Goal: Information Seeking & Learning: Learn about a topic

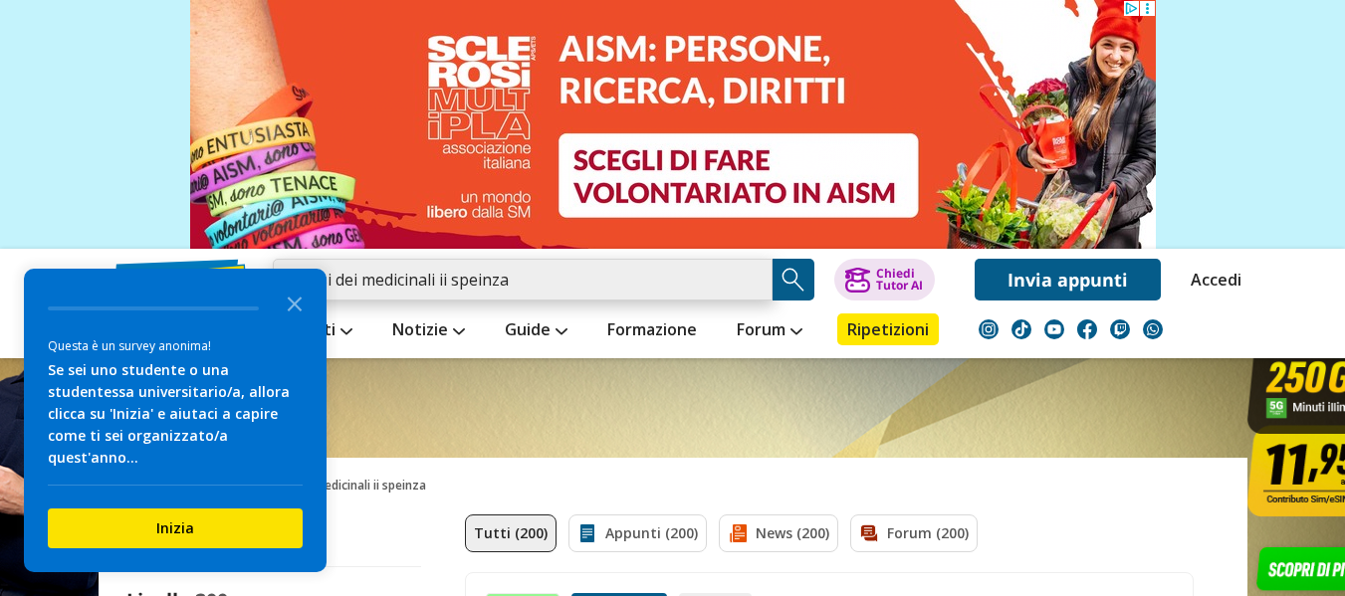
click at [544, 282] on input "analisi dei medicinali ii speinza" at bounding box center [523, 280] width 500 height 42
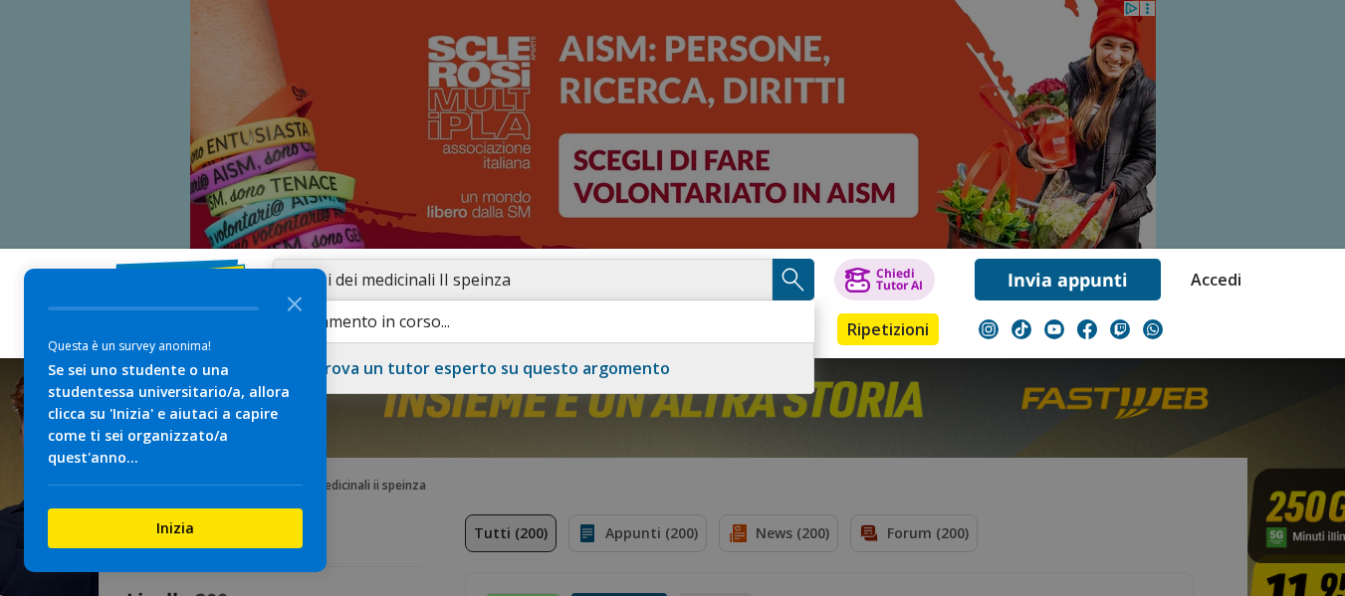
click at [480, 286] on input "analisi dei medicinali II speinza" at bounding box center [523, 280] width 500 height 42
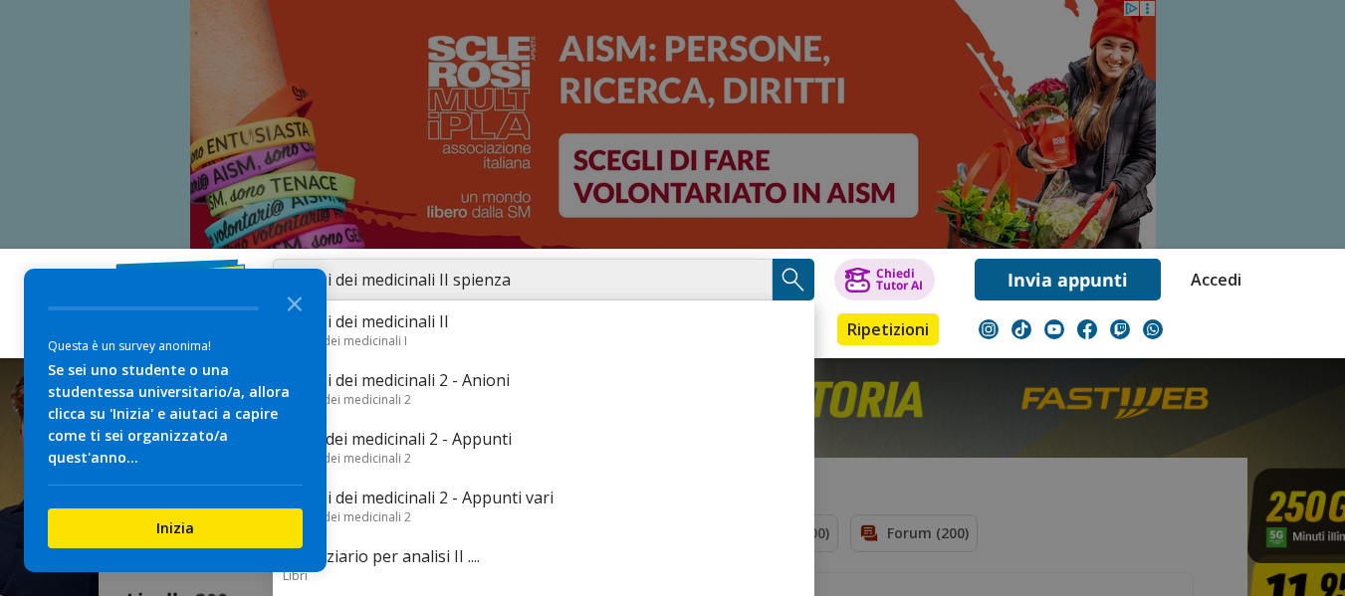
click at [624, 271] on input "analisi dei medicinali II spienza" at bounding box center [523, 280] width 500 height 42
type input "analisi dei medicinali II spienza esercizi"
drag, startPoint x: 787, startPoint y: 281, endPoint x: 145, endPoint y: 405, distance: 653.2
click at [788, 282] on img "Search Button" at bounding box center [794, 280] width 30 height 30
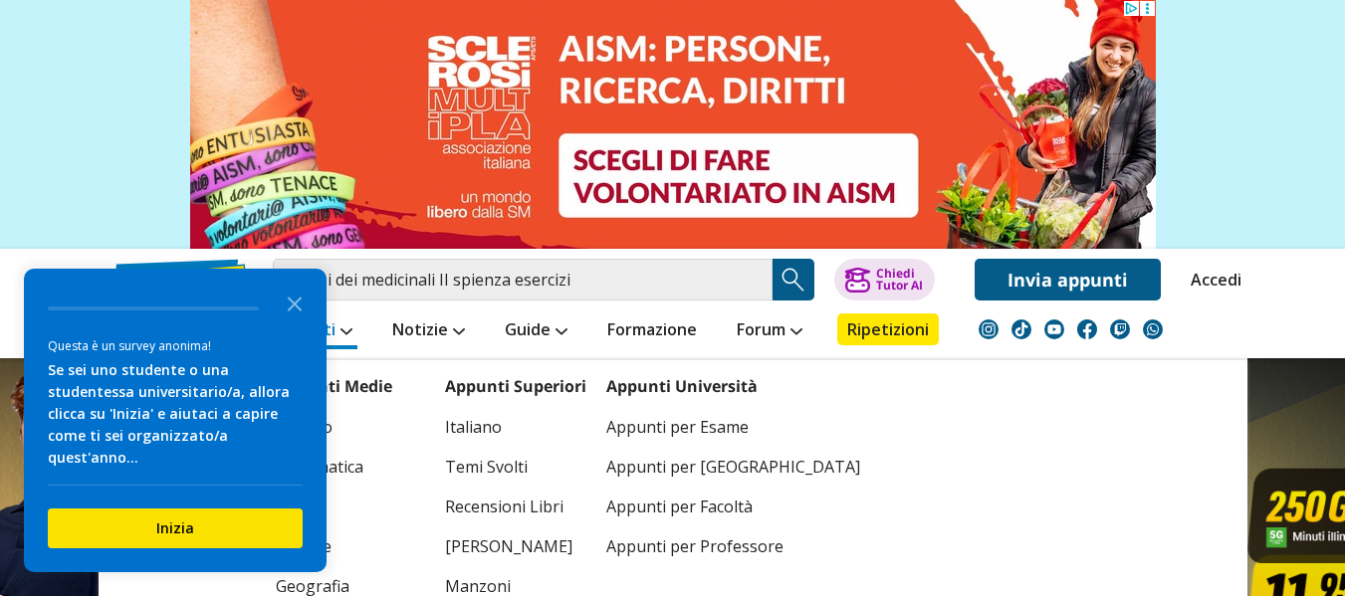
click at [296, 323] on icon "Close the survey" at bounding box center [295, 303] width 40 height 40
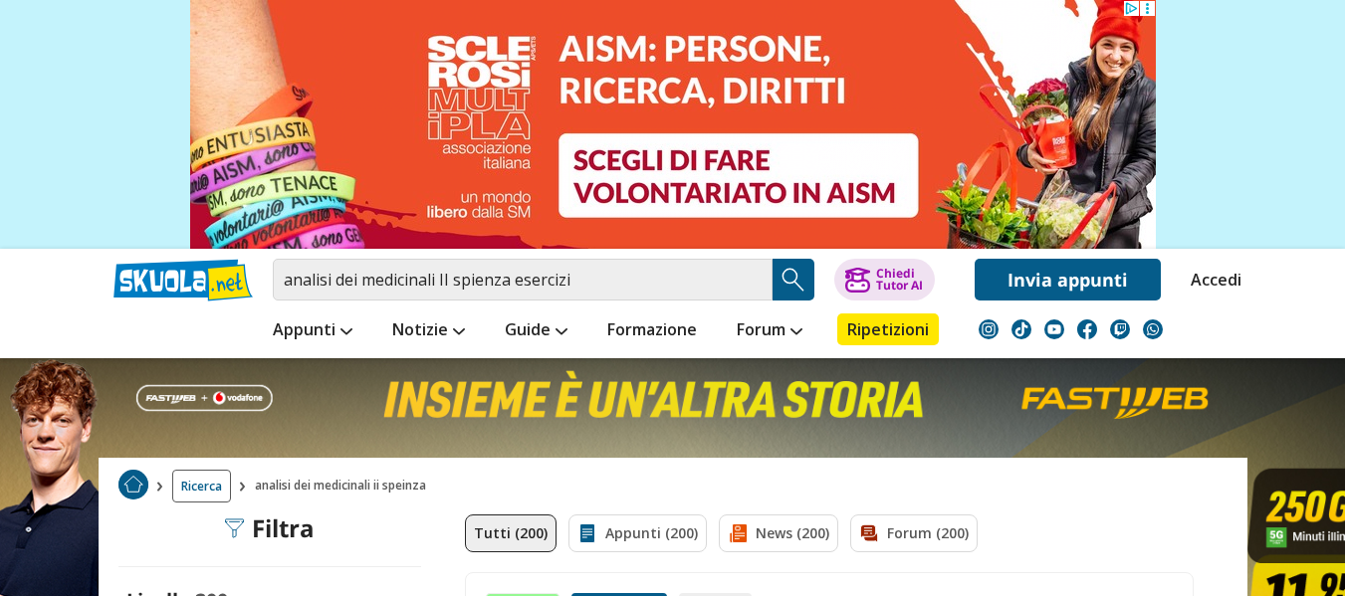
click at [796, 299] on button "Search Button" at bounding box center [794, 280] width 42 height 42
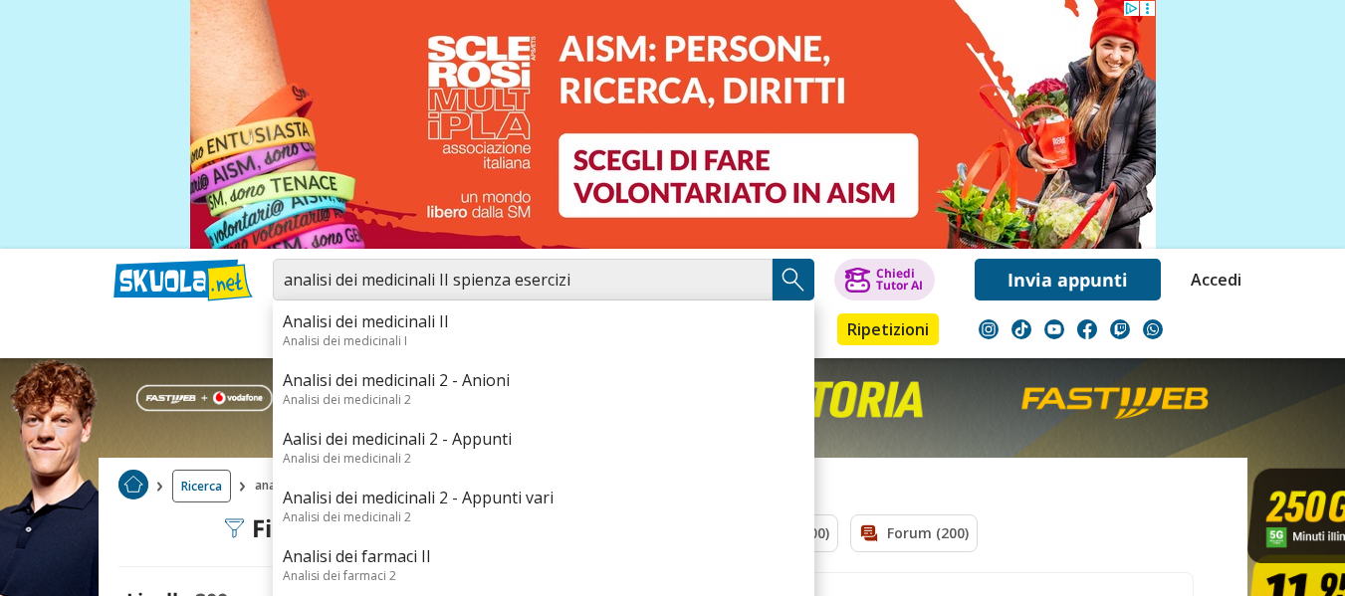
click at [796, 292] on img "Search Button" at bounding box center [794, 280] width 30 height 30
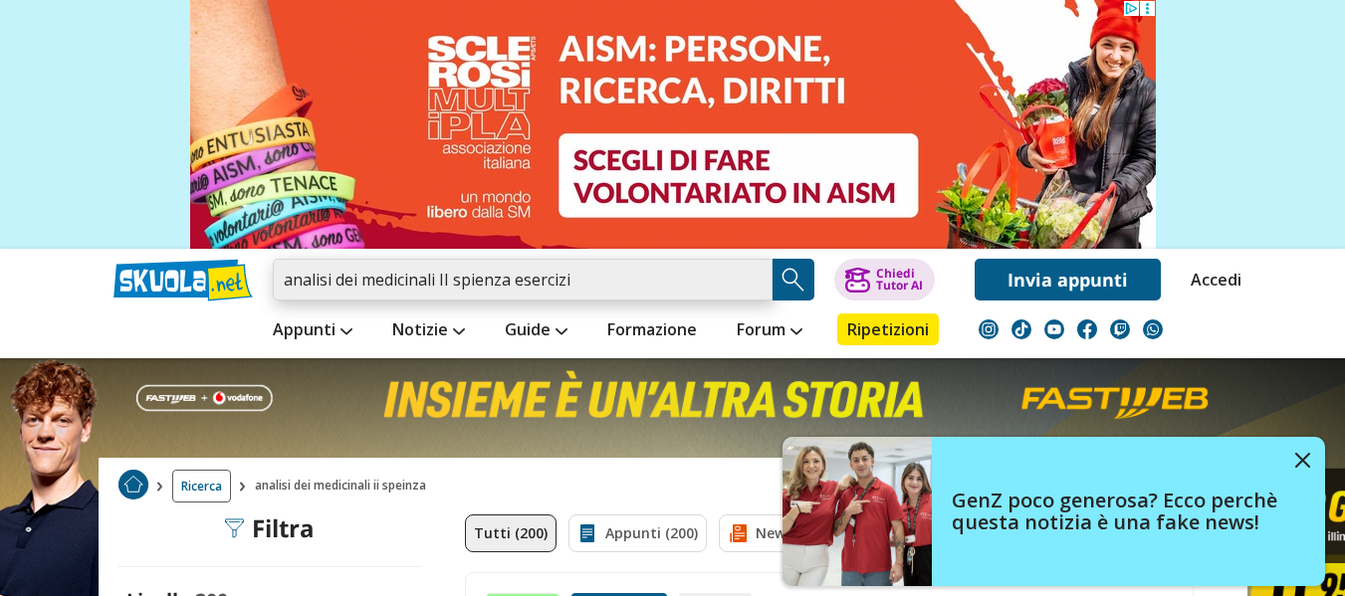
click at [718, 290] on input "analisi dei medicinali II spienza esercizi" at bounding box center [523, 280] width 500 height 42
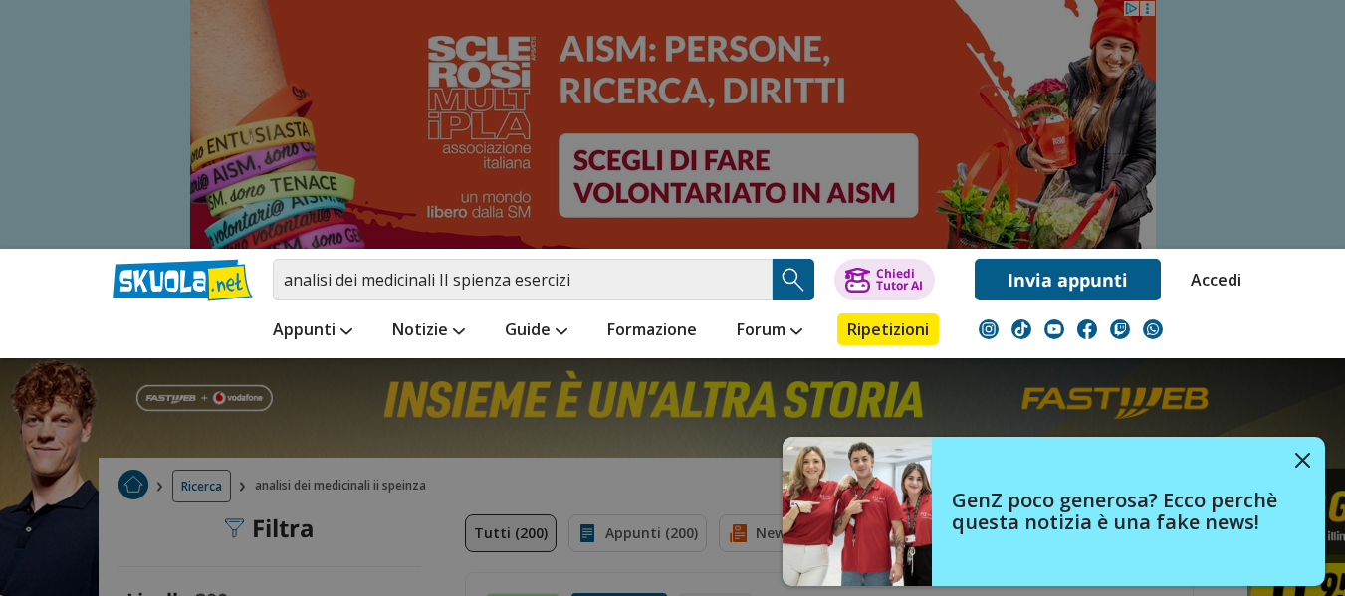
click at [804, 284] on img "Search Button" at bounding box center [794, 280] width 30 height 30
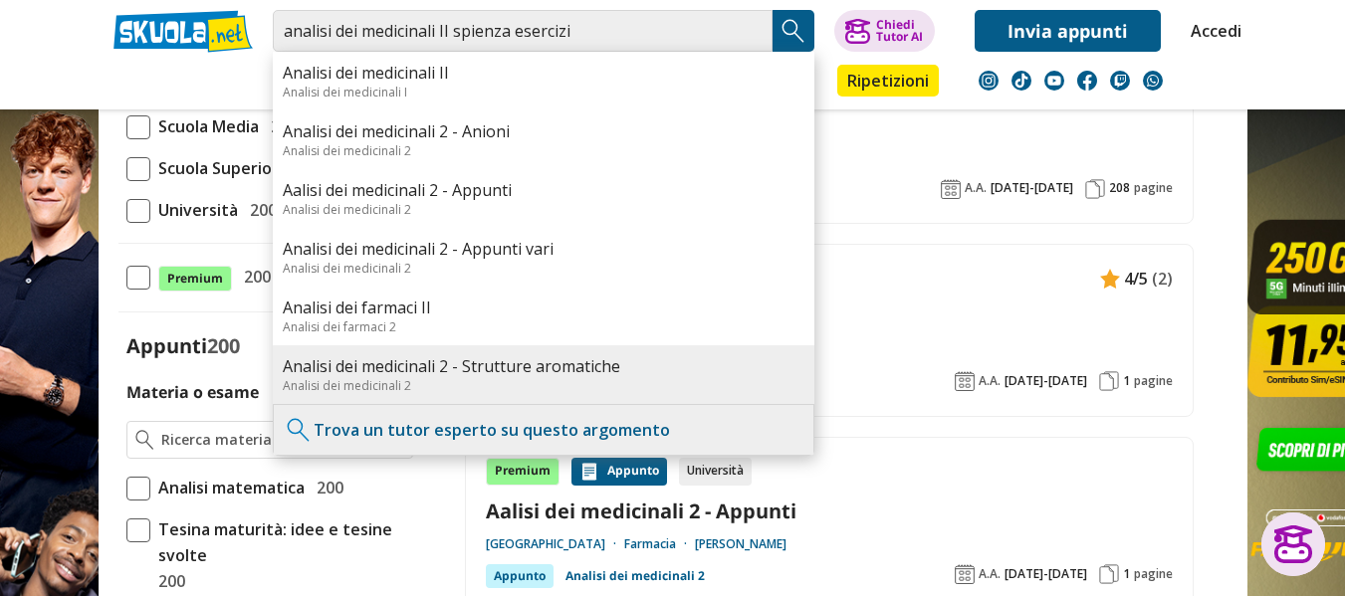
scroll to position [1043, 0]
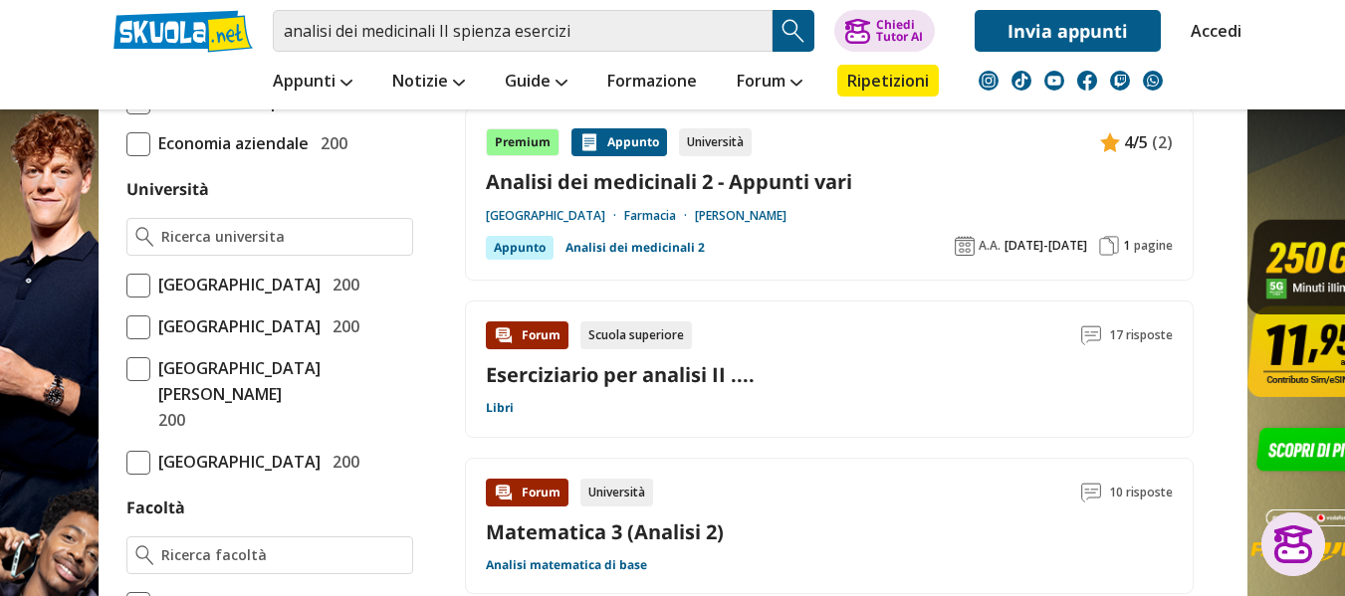
click at [134, 298] on label "[GEOGRAPHIC_DATA] 200" at bounding box center [269, 285] width 287 height 26
click at [126, 285] on input "[GEOGRAPHIC_DATA] 200" at bounding box center [126, 285] width 0 height 0
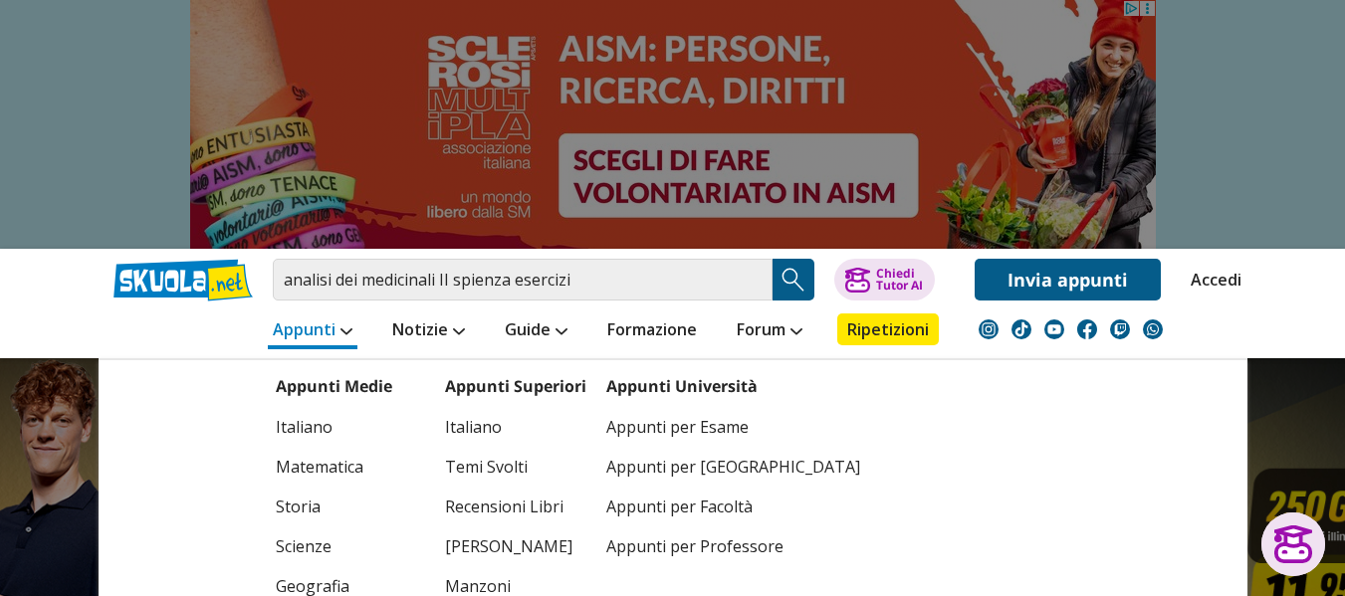
click at [334, 324] on link "Appunti" at bounding box center [313, 332] width 90 height 36
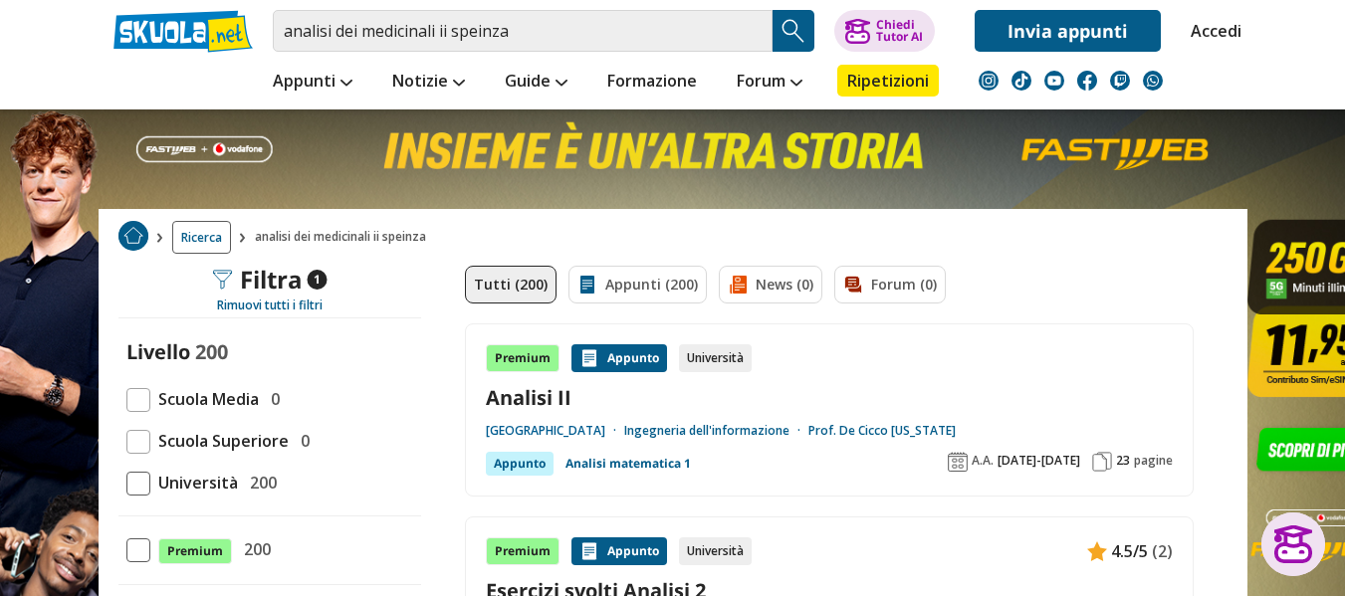
scroll to position [1043, 0]
